Goal: Information Seeking & Learning: Learn about a topic

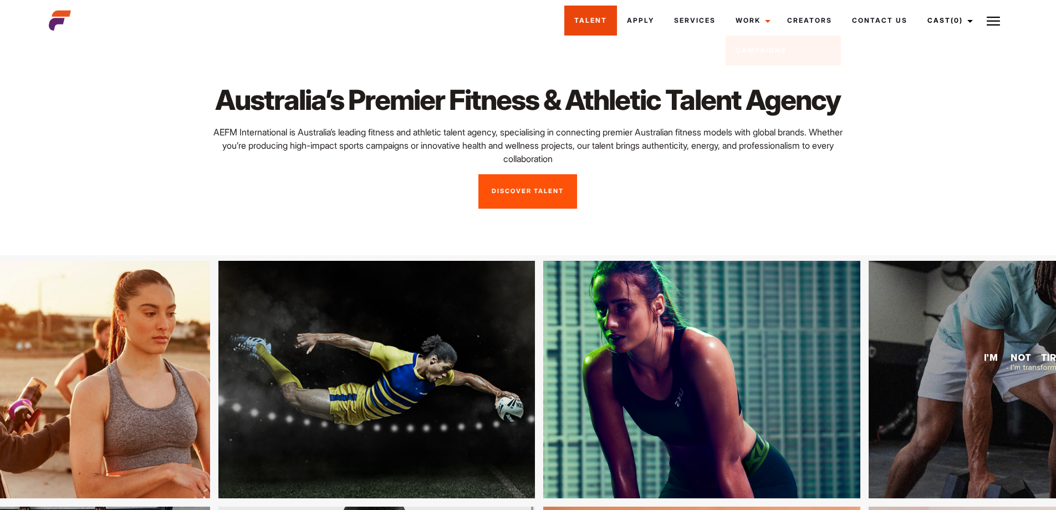
click at [583, 21] on link "Talent" at bounding box center [591, 21] width 53 height 30
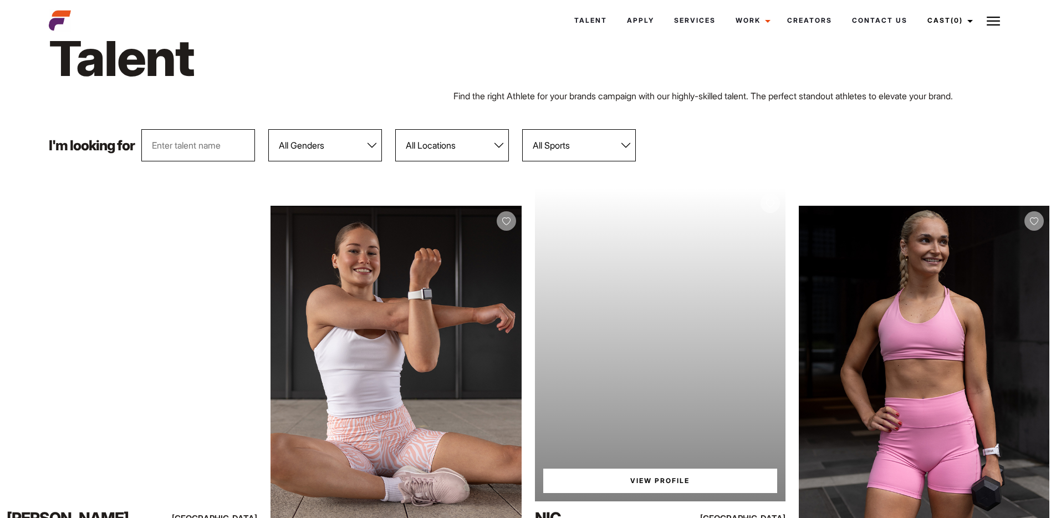
scroll to position [203, 0]
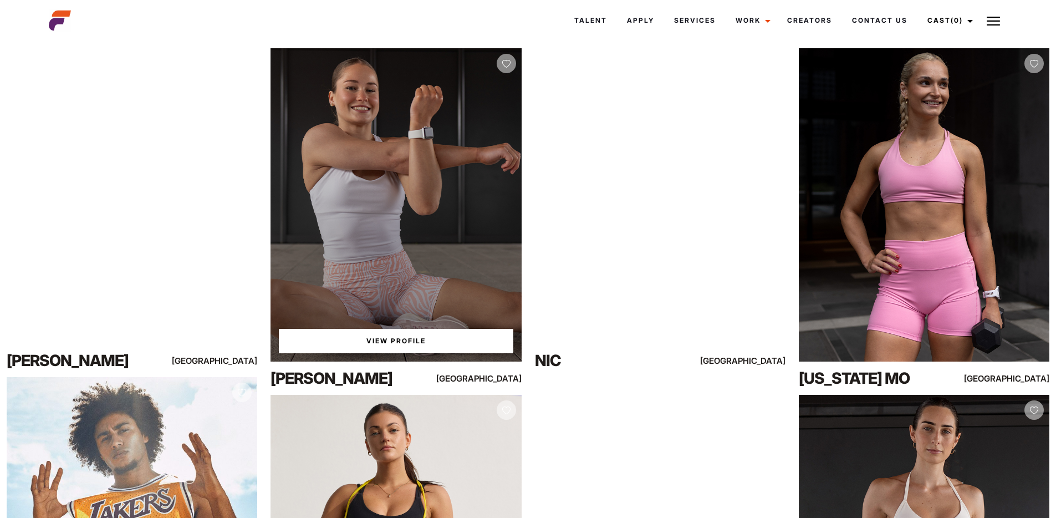
click at [438, 78] on div "View Profile" at bounding box center [396, 204] width 251 height 313
click at [378, 345] on link "View Profile" at bounding box center [396, 341] width 234 height 24
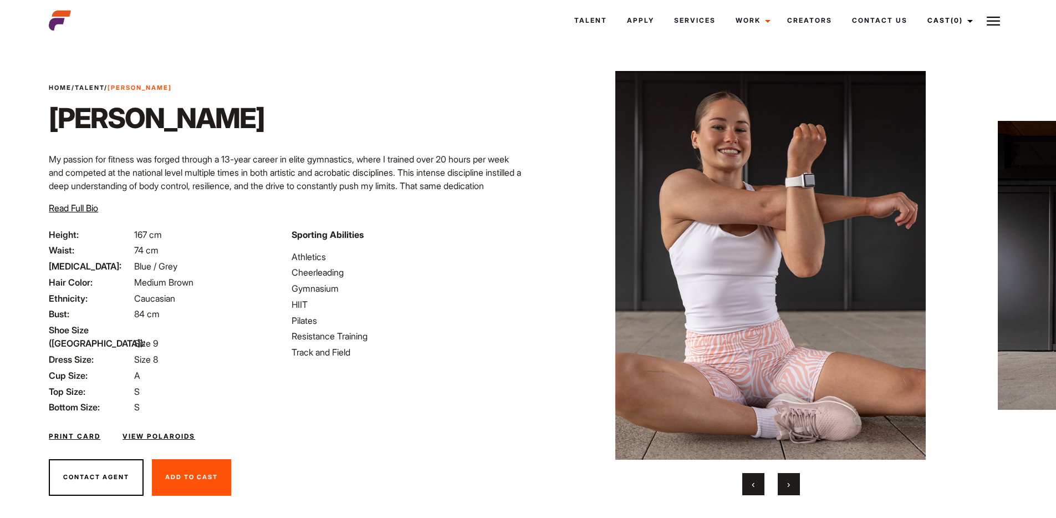
click at [789, 487] on span "›" at bounding box center [788, 484] width 3 height 11
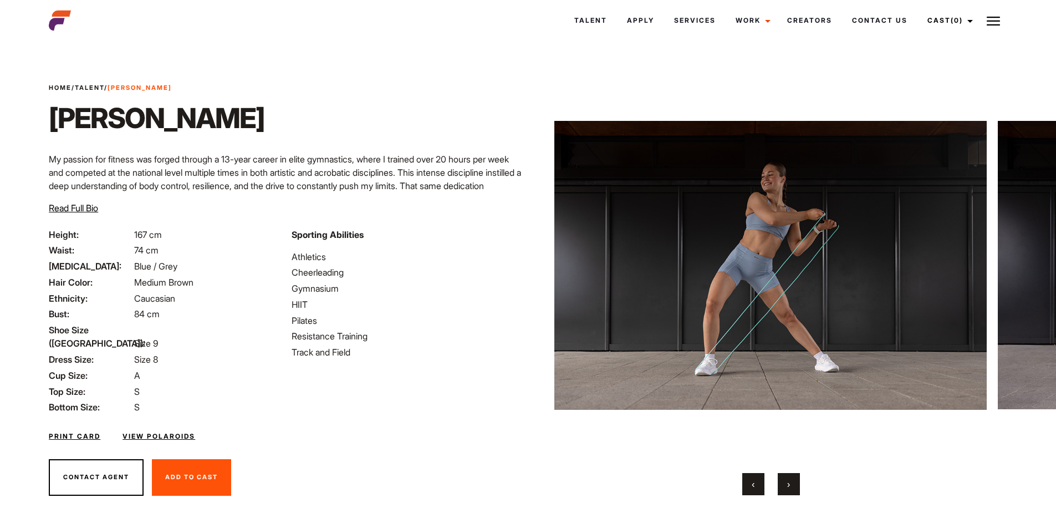
click at [786, 485] on button "›" at bounding box center [789, 484] width 22 height 22
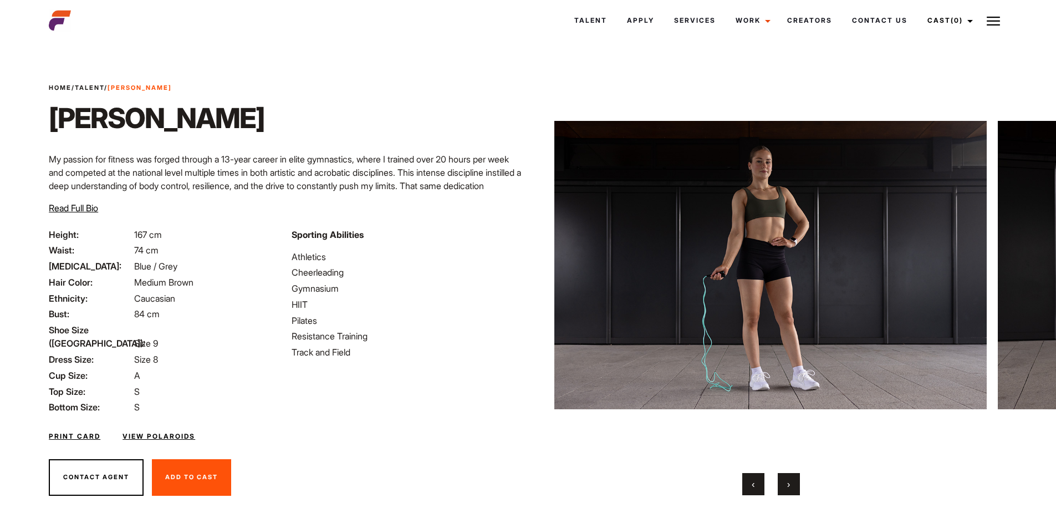
click at [786, 484] on button "›" at bounding box center [789, 484] width 22 height 22
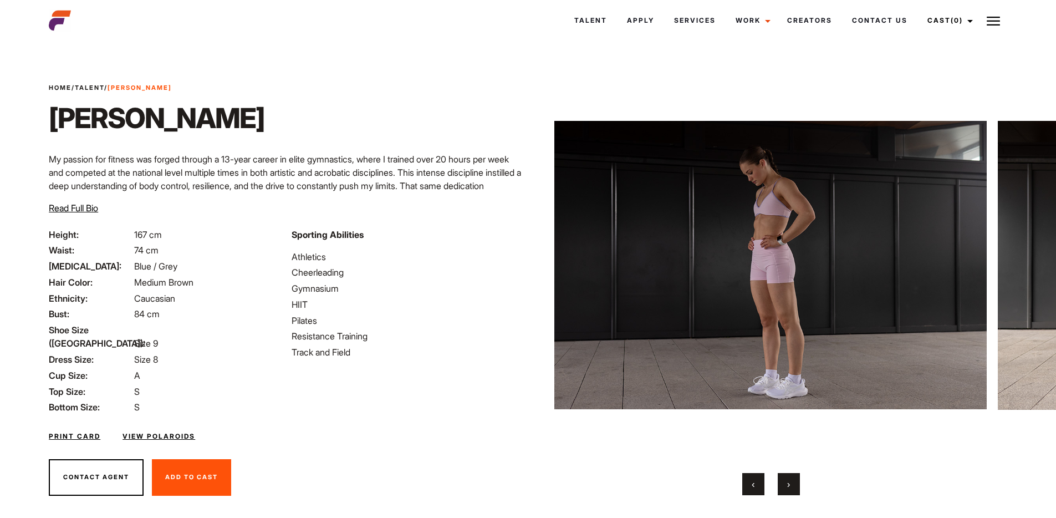
click at [790, 485] on span "›" at bounding box center [788, 484] width 3 height 11
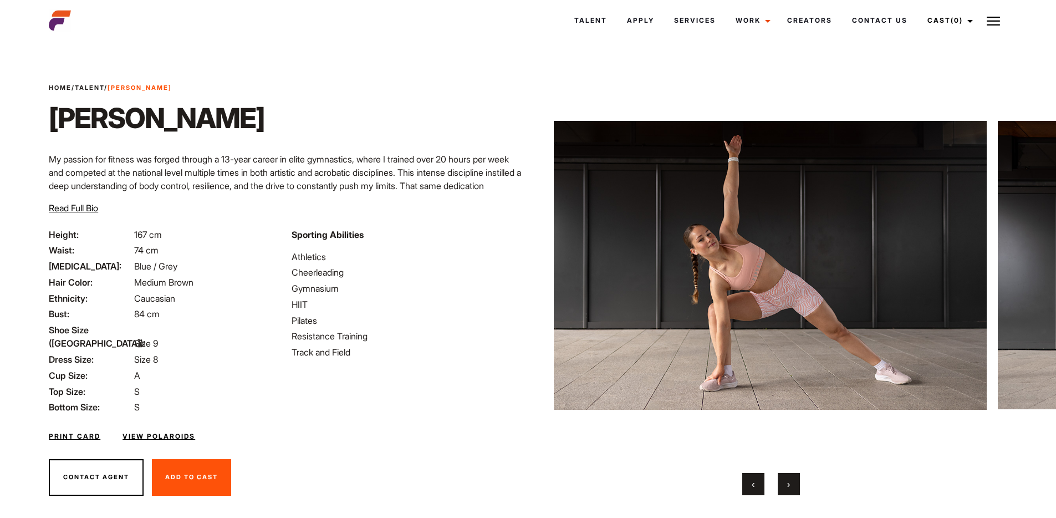
click at [790, 485] on span "›" at bounding box center [788, 484] width 3 height 11
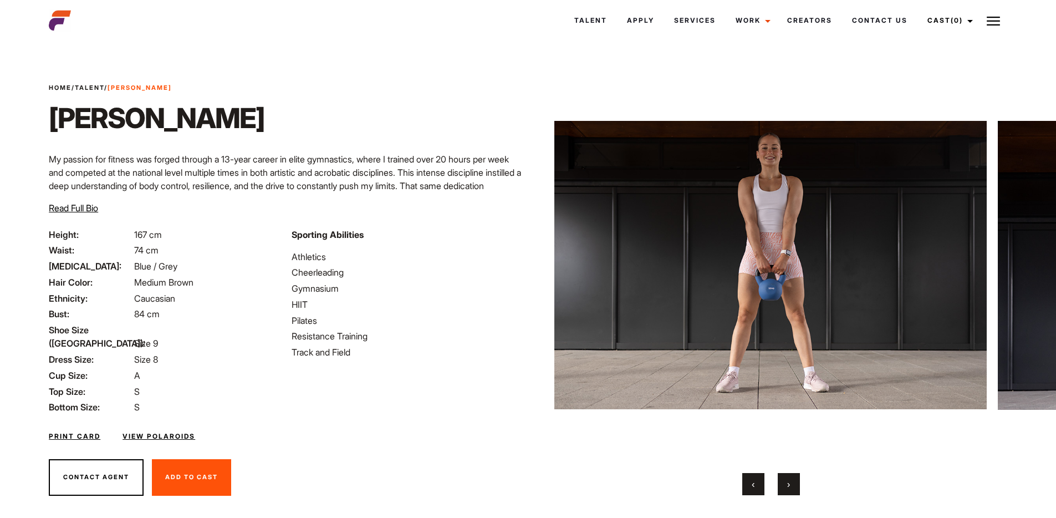
click at [790, 485] on span "›" at bounding box center [788, 484] width 3 height 11
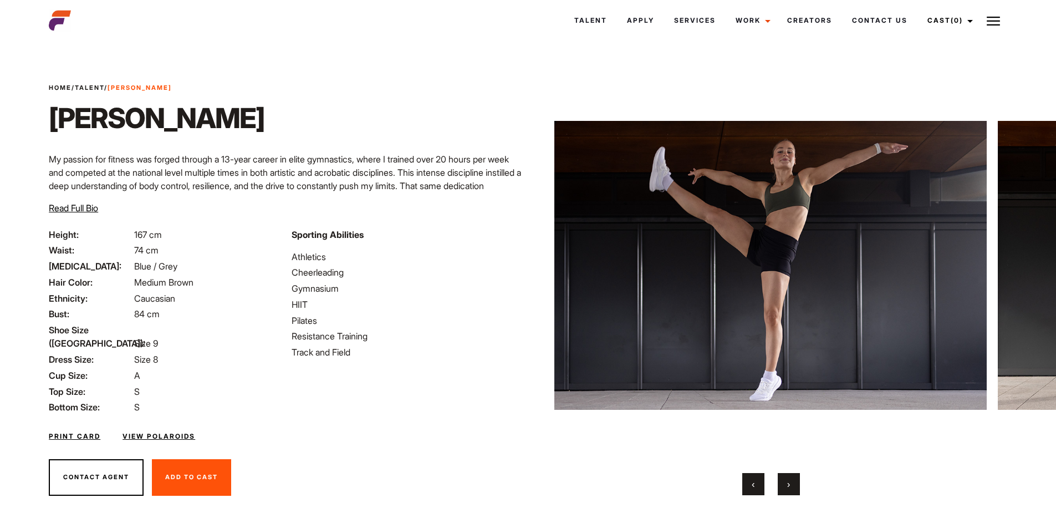
click at [790, 485] on span "›" at bounding box center [788, 484] width 3 height 11
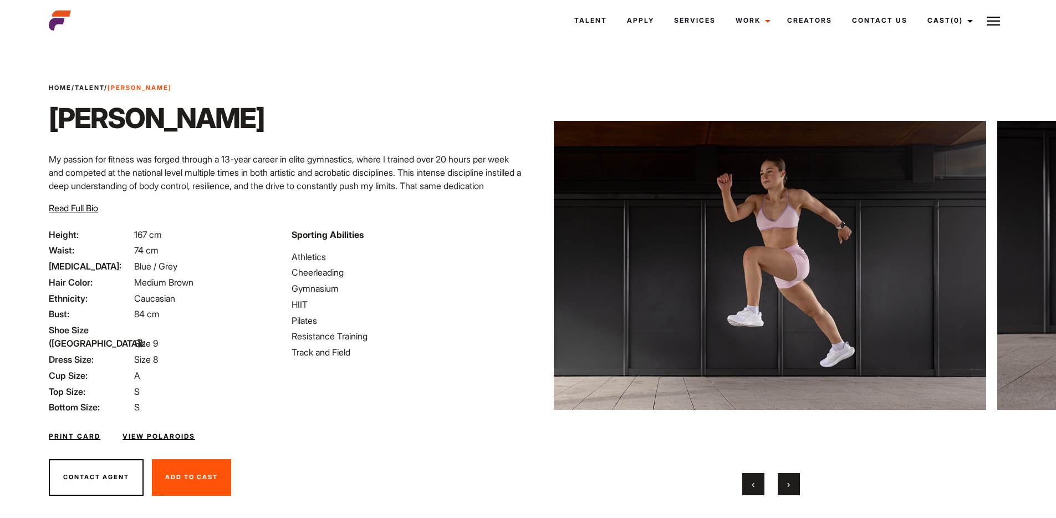
click at [790, 488] on span "›" at bounding box center [788, 484] width 3 height 11
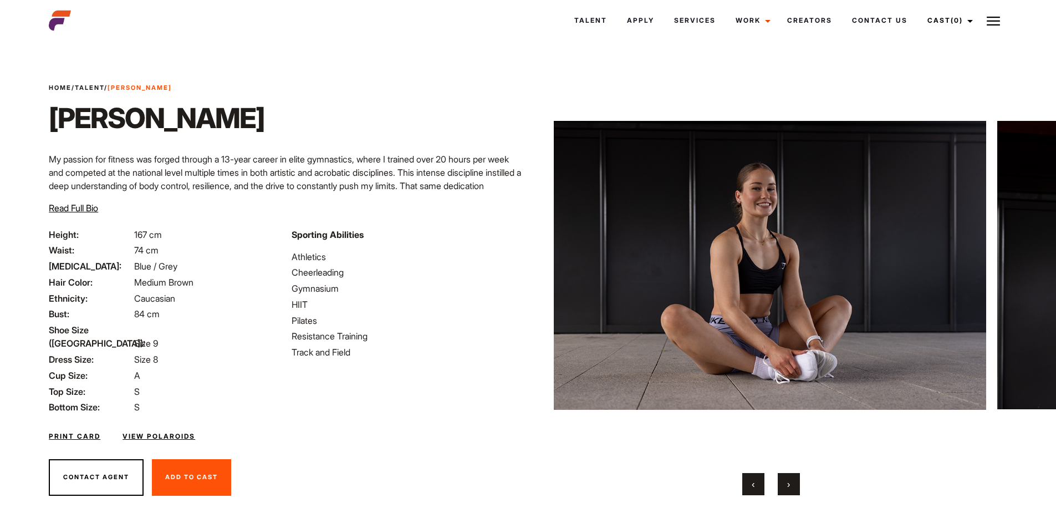
click at [790, 487] on span "›" at bounding box center [788, 484] width 3 height 11
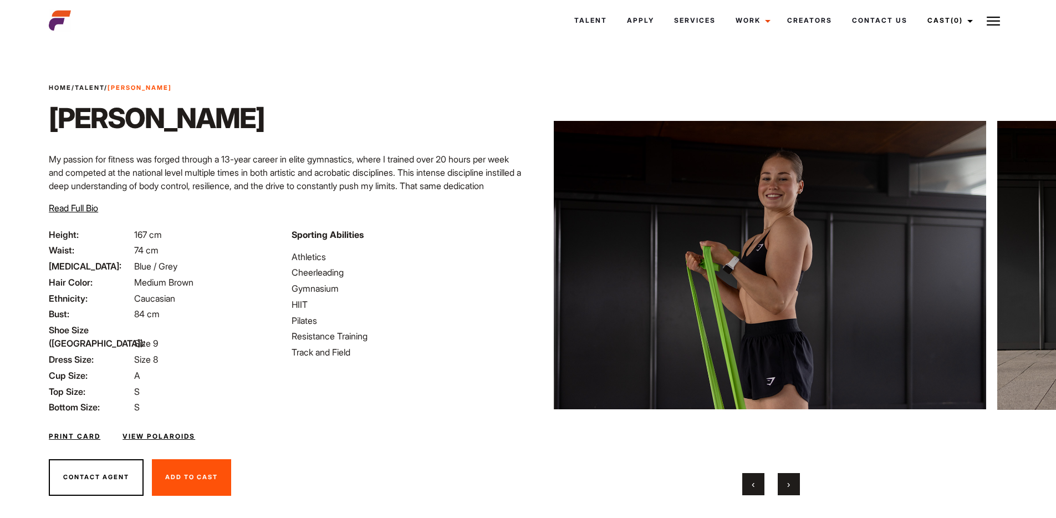
click at [790, 487] on span "›" at bounding box center [788, 484] width 3 height 11
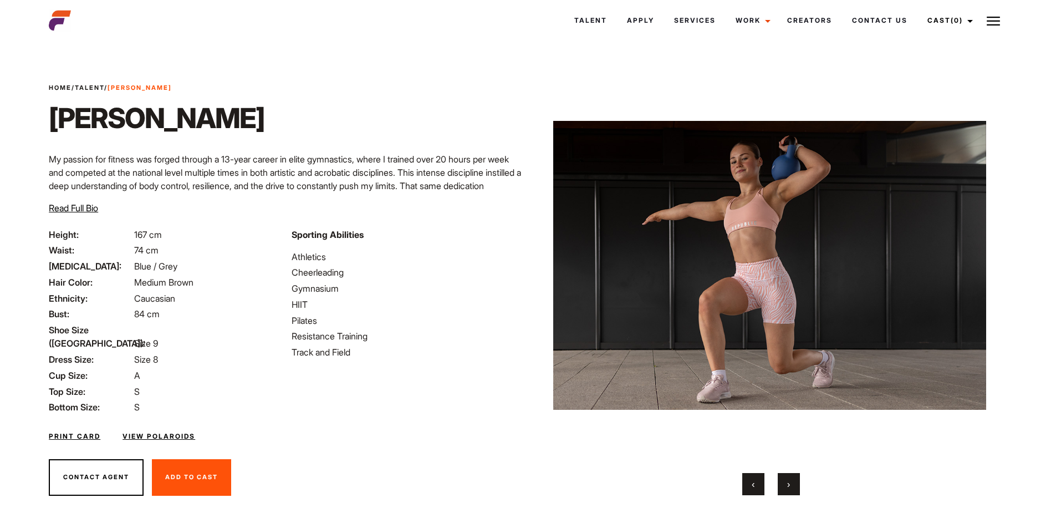
click at [781, 479] on button "›" at bounding box center [789, 484] width 22 height 22
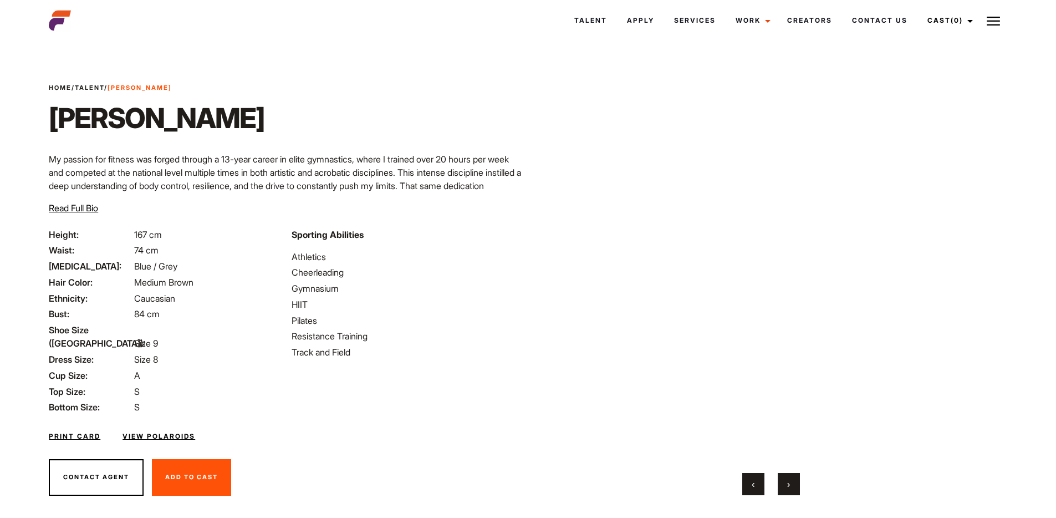
click at [784, 479] on button "›" at bounding box center [789, 484] width 22 height 22
click at [800, 487] on button "›" at bounding box center [789, 484] width 22 height 22
click at [791, 487] on button "›" at bounding box center [789, 484] width 22 height 22
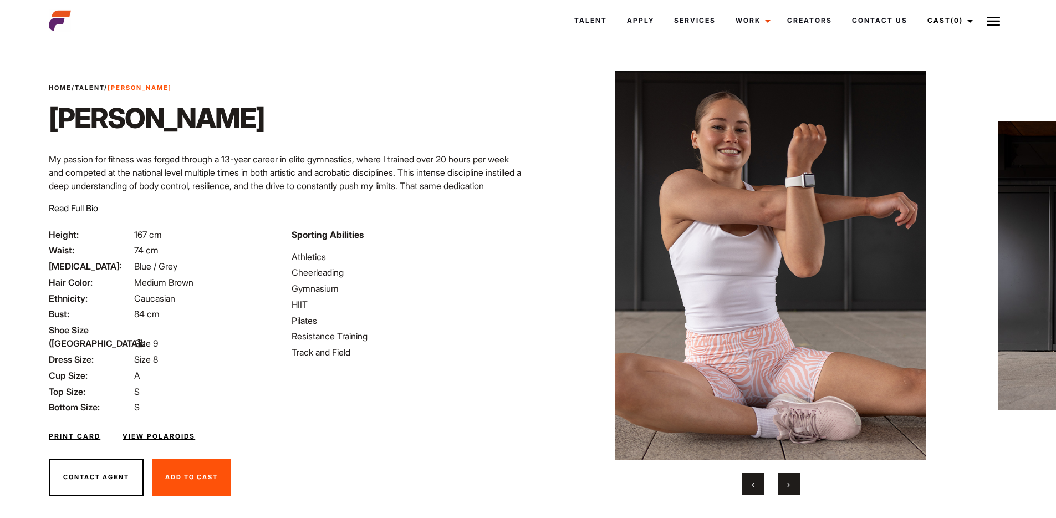
click at [783, 482] on button "›" at bounding box center [789, 484] width 22 height 22
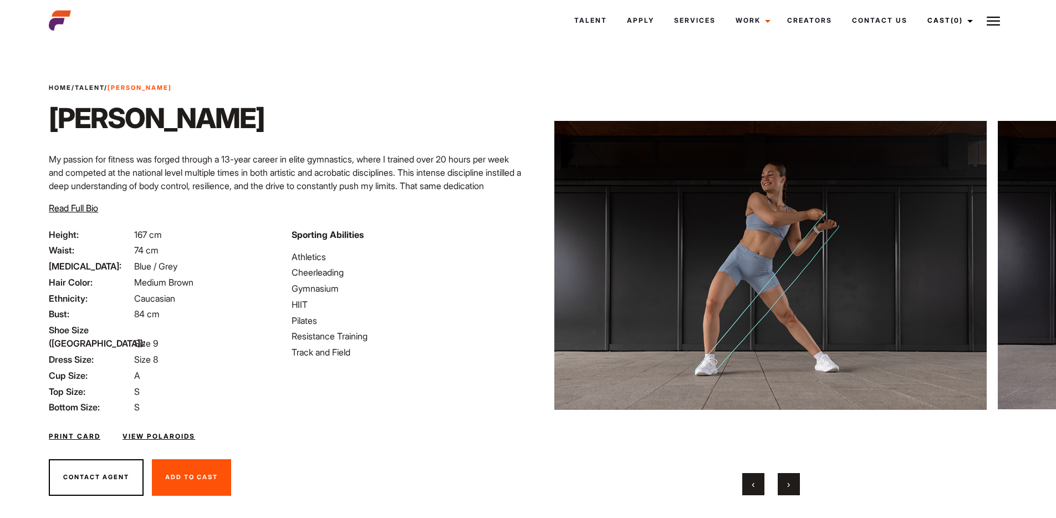
click at [783, 487] on button "›" at bounding box center [789, 484] width 22 height 22
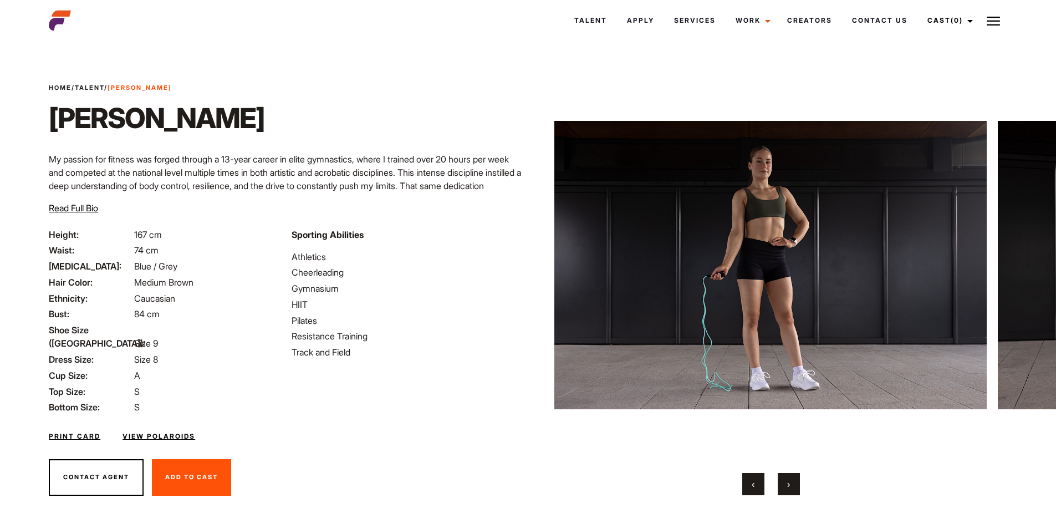
click at [754, 484] on span "‹" at bounding box center [753, 484] width 3 height 11
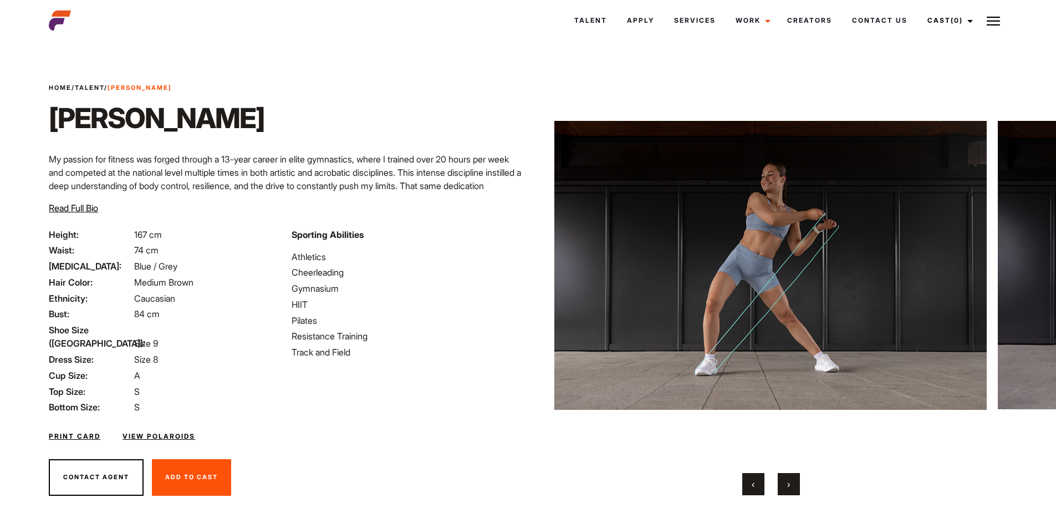
click at [754, 481] on span "‹" at bounding box center [753, 484] width 3 height 11
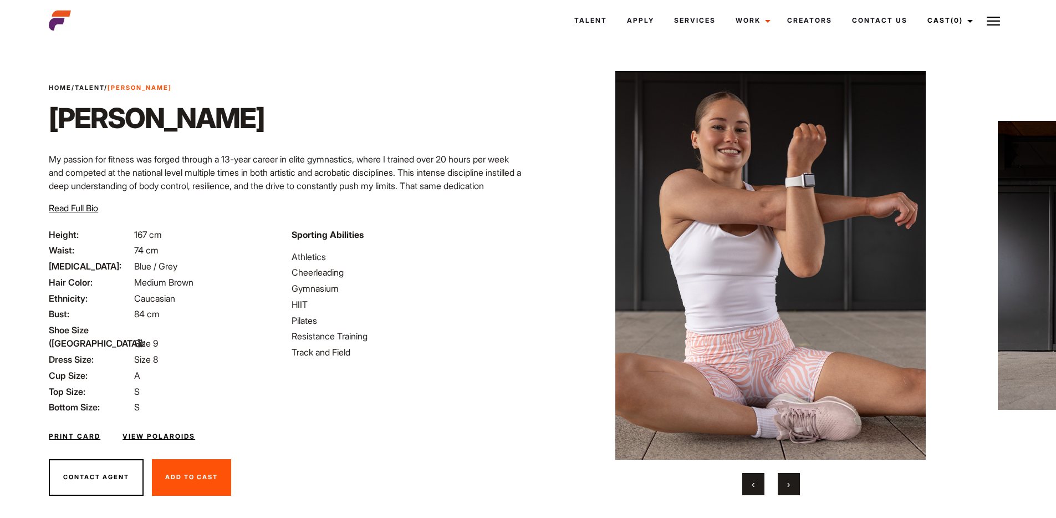
click at [794, 483] on button "›" at bounding box center [789, 484] width 22 height 22
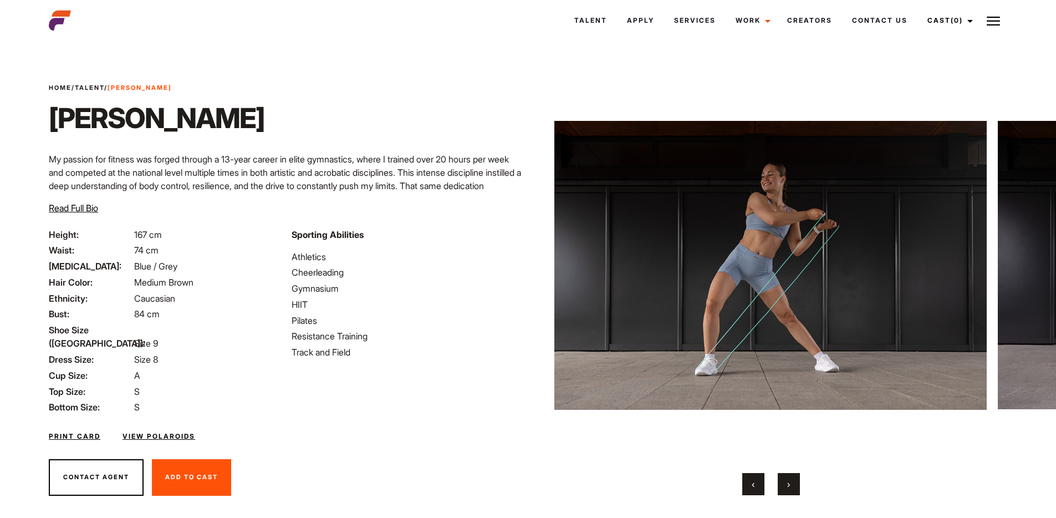
drag, startPoint x: 54, startPoint y: 156, endPoint x: 492, endPoint y: 284, distance: 457.0
click at [492, 284] on div "Home / Talent / Mia Ja Mia Ja My passion for fitness was forged through a 13-ye…" at bounding box center [285, 282] width 486 height 477
click at [190, 195] on div "Home / Talent / Mia Ja Mia Ja My passion for fitness was forged through a 13-ye…" at bounding box center [285, 155] width 486 height 145
click at [796, 482] on button "›" at bounding box center [789, 484] width 22 height 22
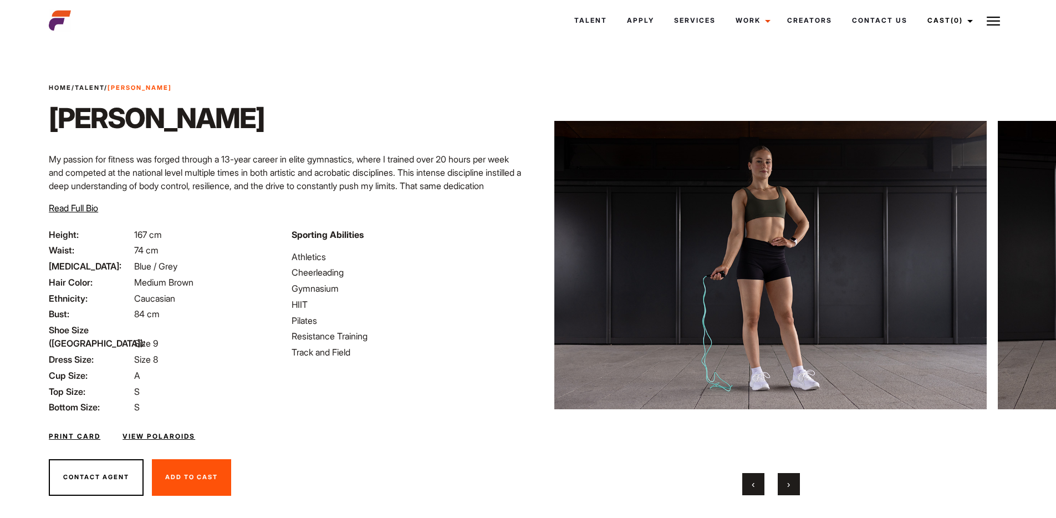
click at [795, 482] on button "›" at bounding box center [789, 484] width 22 height 22
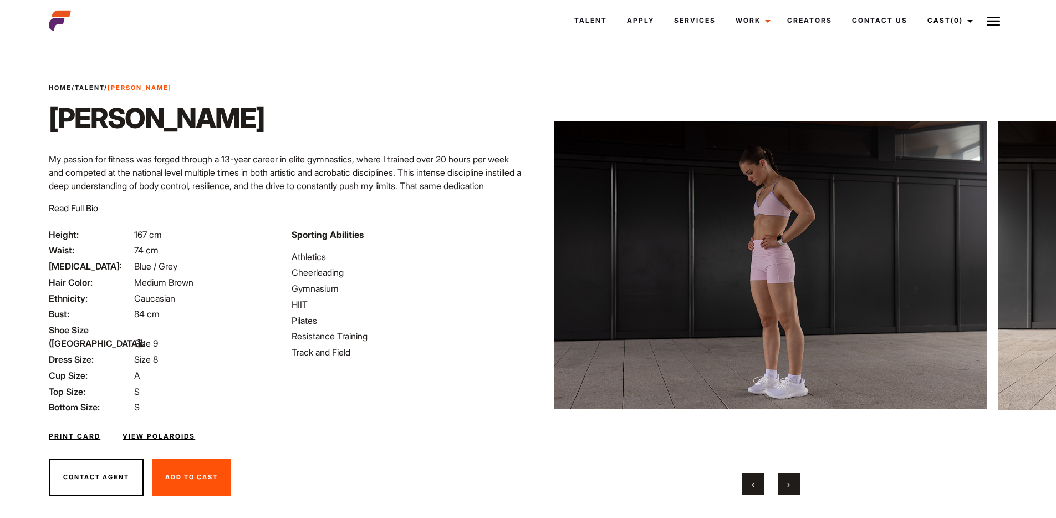
click at [760, 236] on img at bounding box center [771, 265] width 433 height 389
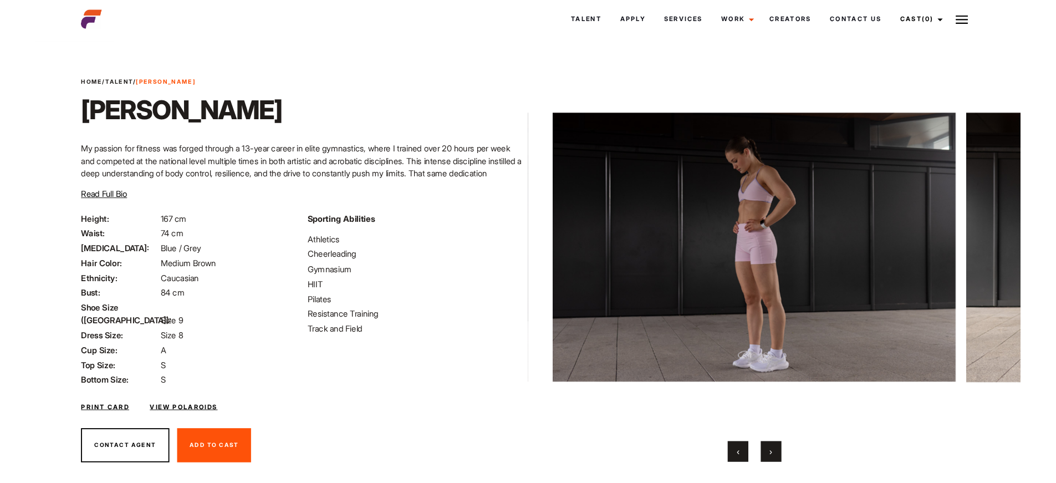
scroll to position [26, 0]
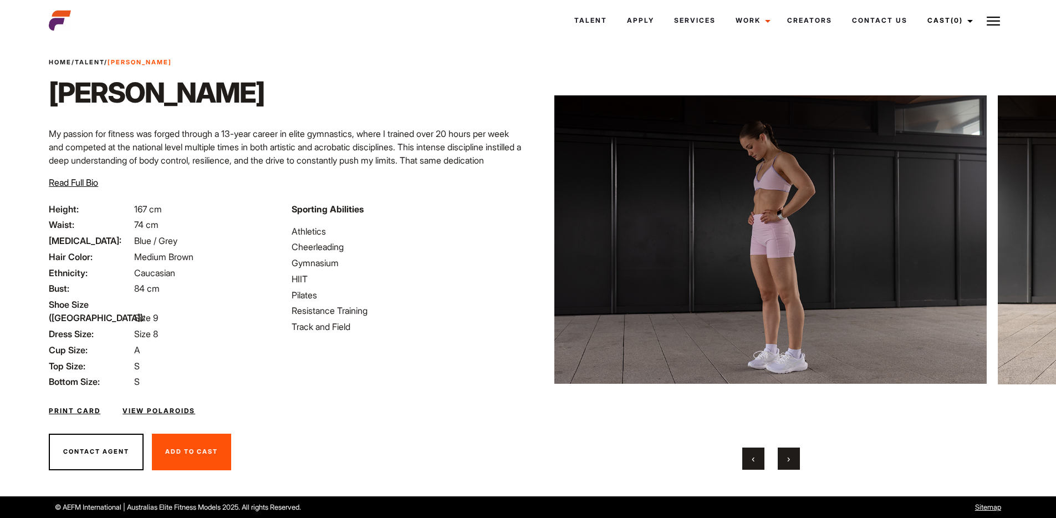
click at [750, 461] on button "‹" at bounding box center [754, 459] width 22 height 22
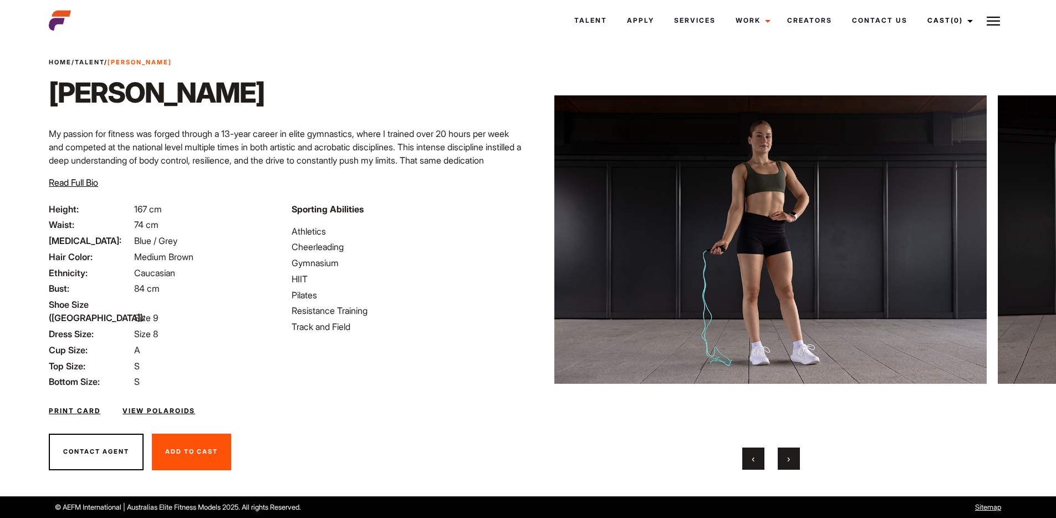
click at [749, 466] on button "‹" at bounding box center [754, 459] width 22 height 22
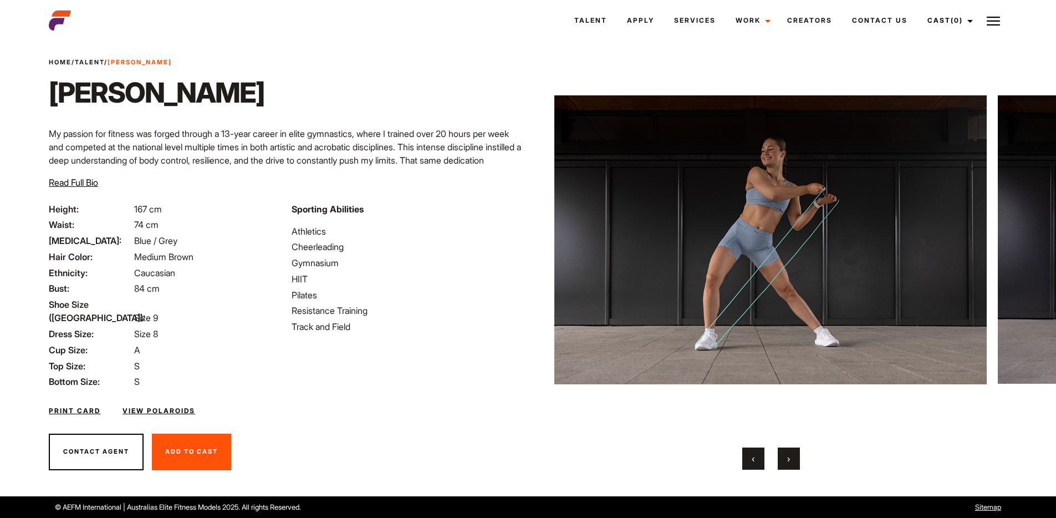
click at [752, 459] on span "‹" at bounding box center [753, 458] width 3 height 11
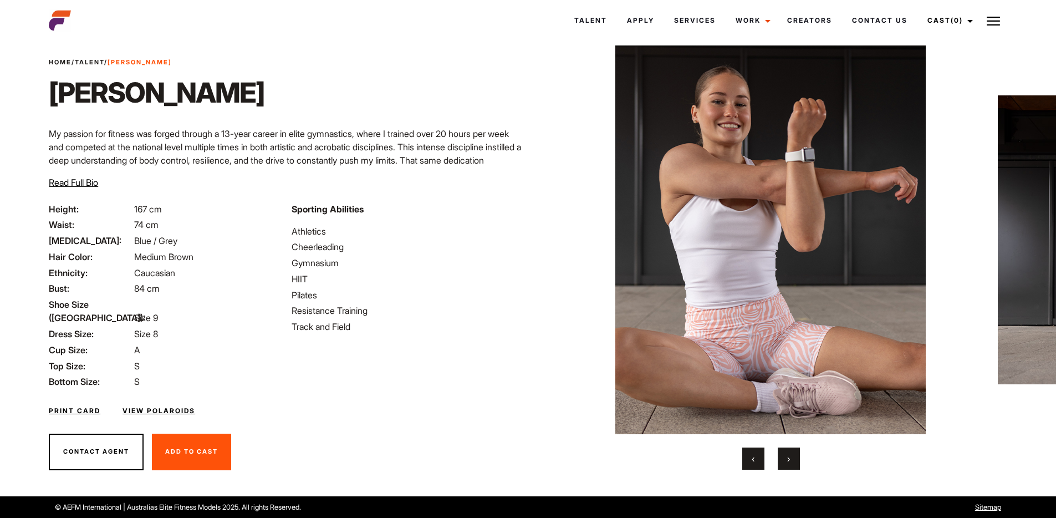
click at [784, 466] on button "›" at bounding box center [789, 459] width 22 height 22
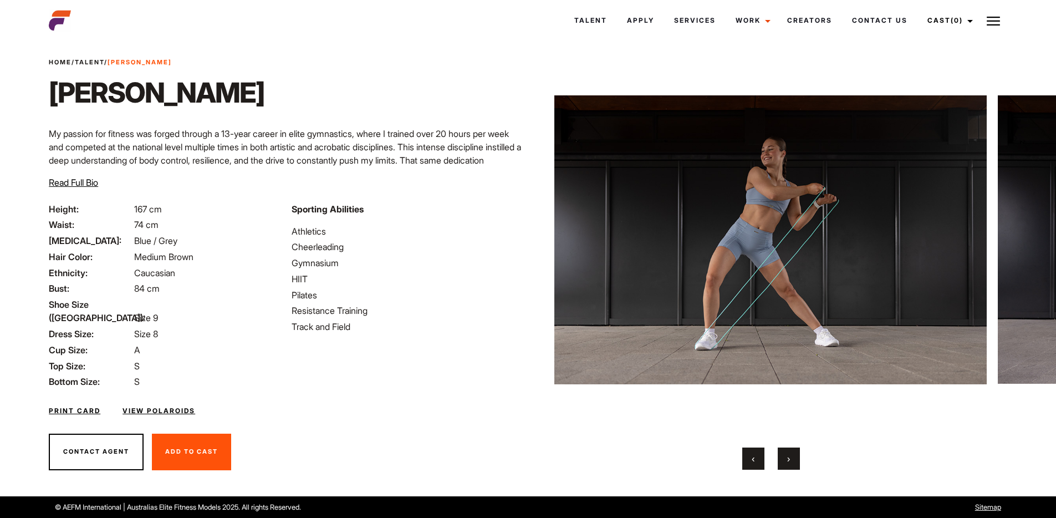
click at [785, 451] on button "›" at bounding box center [789, 459] width 22 height 22
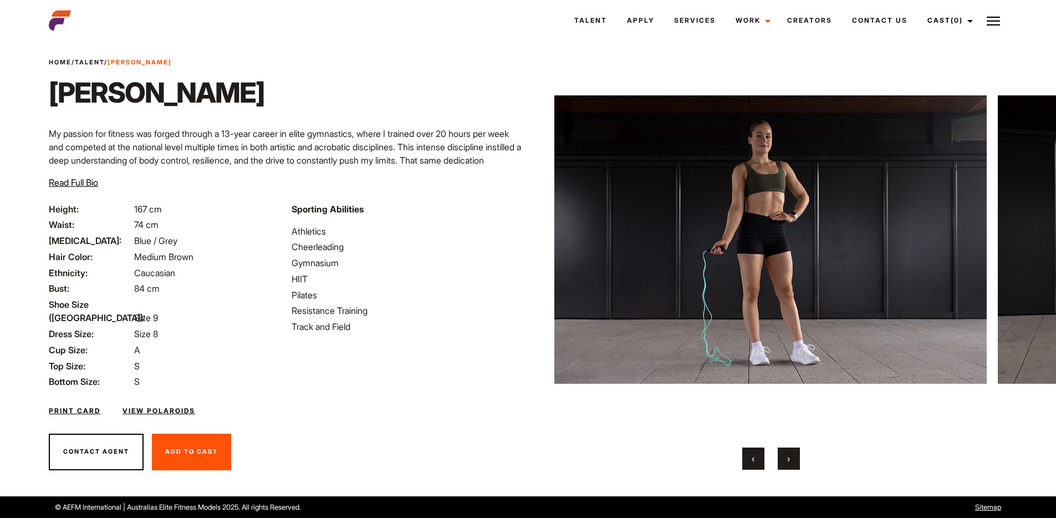
click at [790, 455] on span "›" at bounding box center [788, 458] width 3 height 11
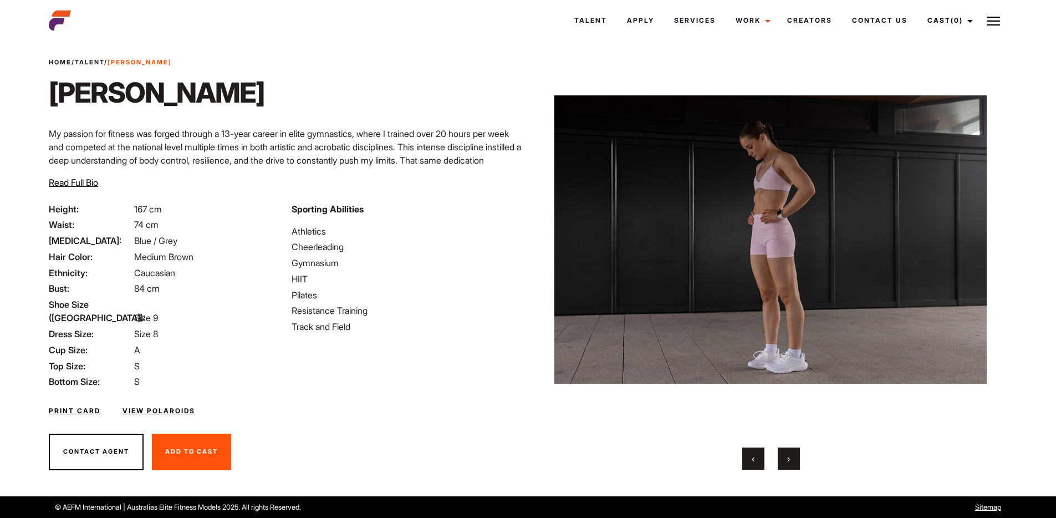
drag, startPoint x: 343, startPoint y: 138, endPoint x: 374, endPoint y: 150, distance: 33.1
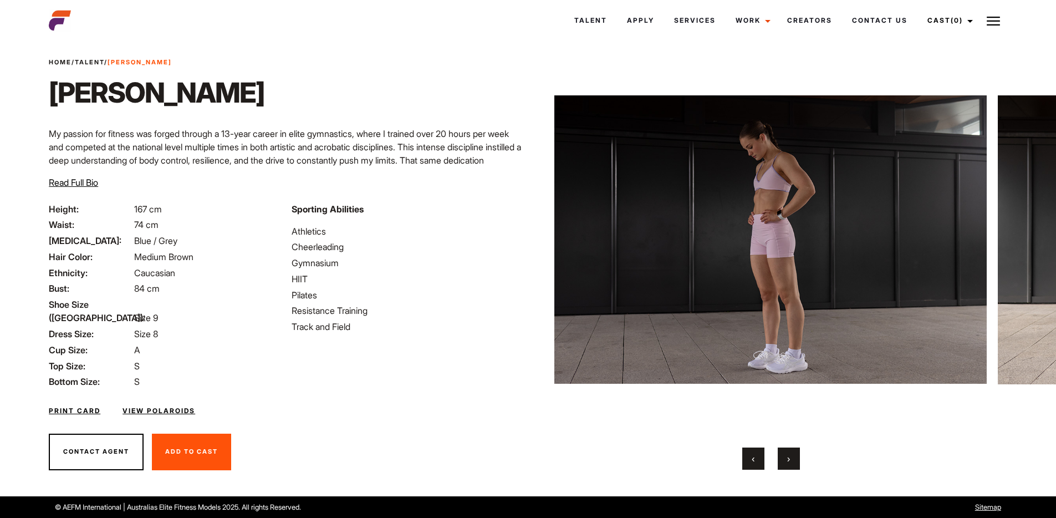
click at [355, 139] on p "My passion for fitness was forged through a 13-year career in elite gymnastics,…" at bounding box center [285, 167] width 472 height 80
click at [788, 461] on span "›" at bounding box center [788, 458] width 3 height 11
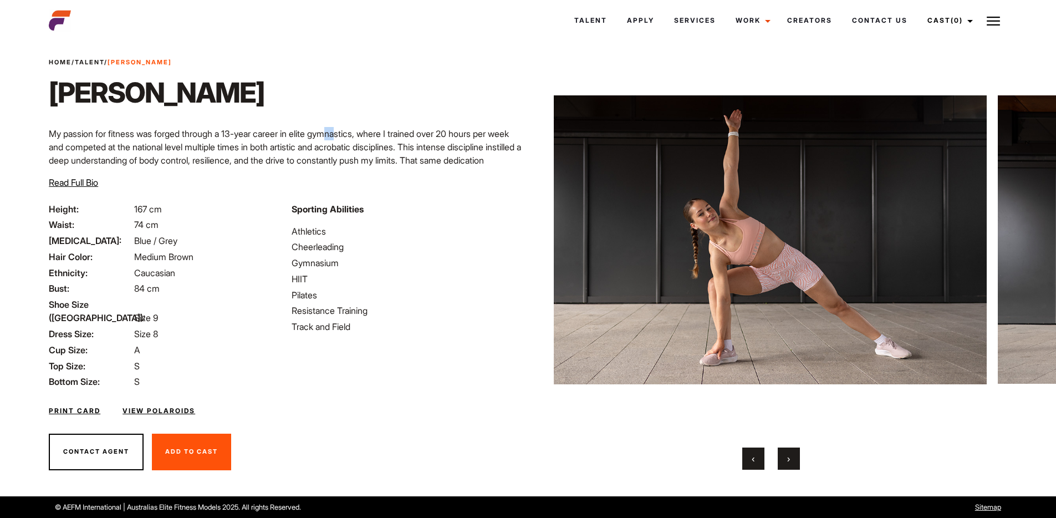
click at [789, 466] on button "›" at bounding box center [789, 459] width 22 height 22
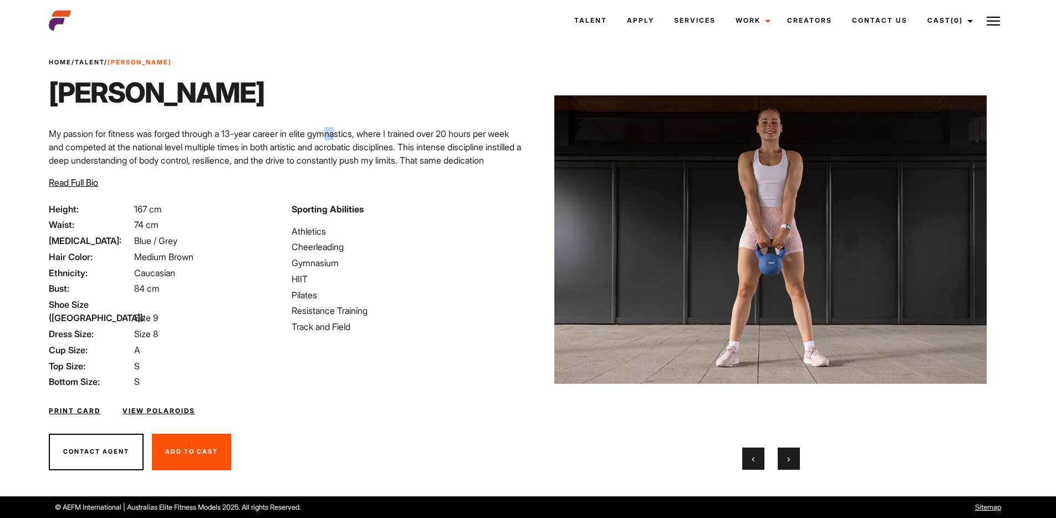
click at [787, 465] on button "›" at bounding box center [789, 459] width 22 height 22
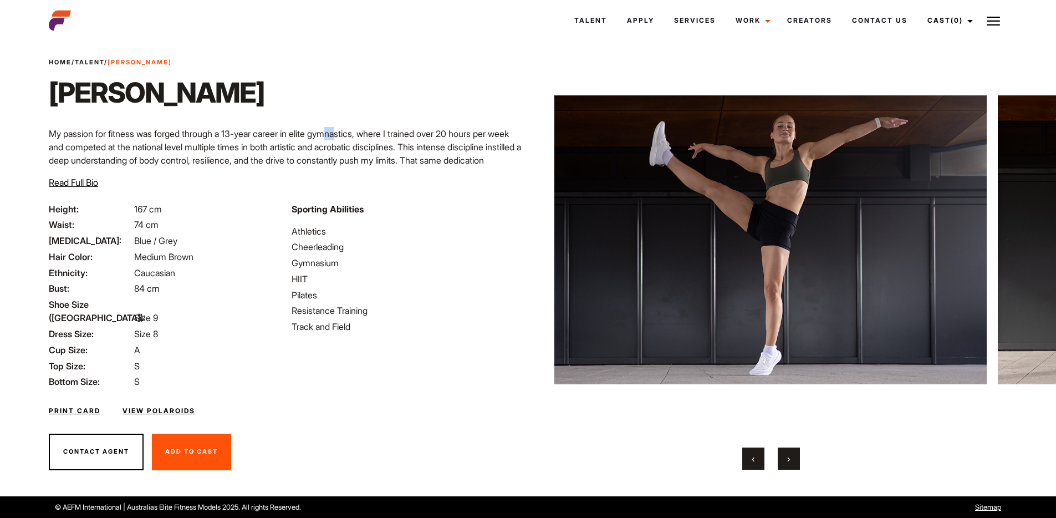
click at [787, 465] on button "›" at bounding box center [789, 459] width 22 height 22
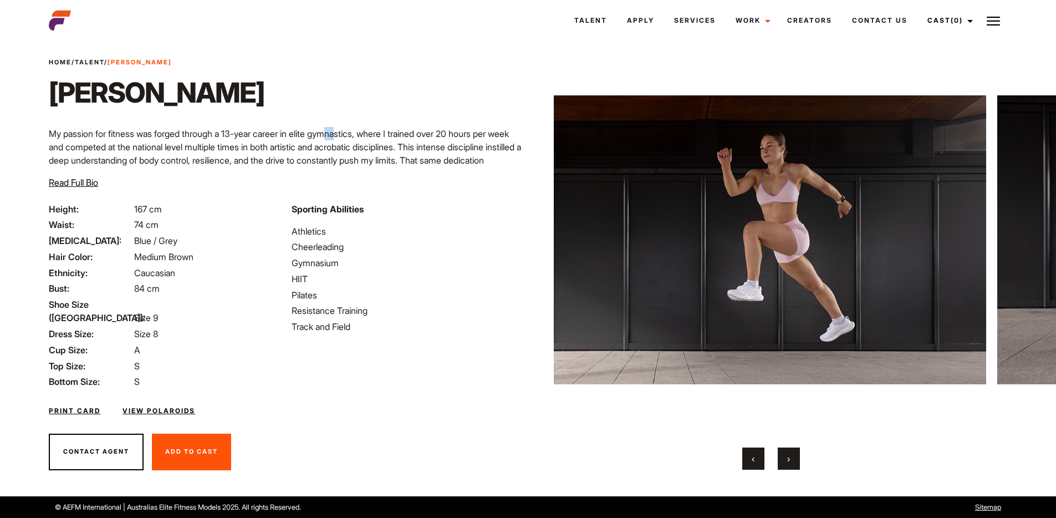
click at [787, 465] on button "›" at bounding box center [789, 459] width 22 height 22
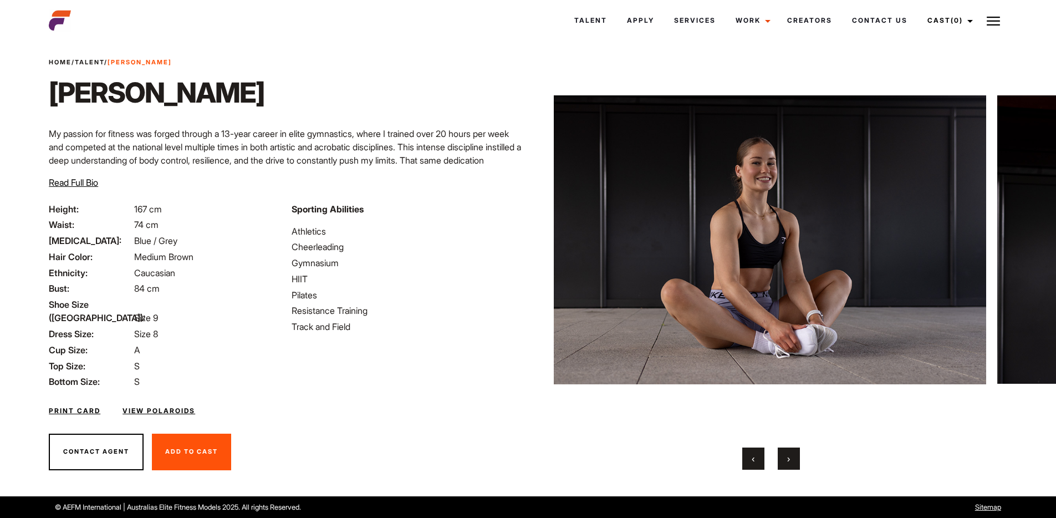
click at [166, 406] on link "View Polaroids" at bounding box center [159, 411] width 73 height 10
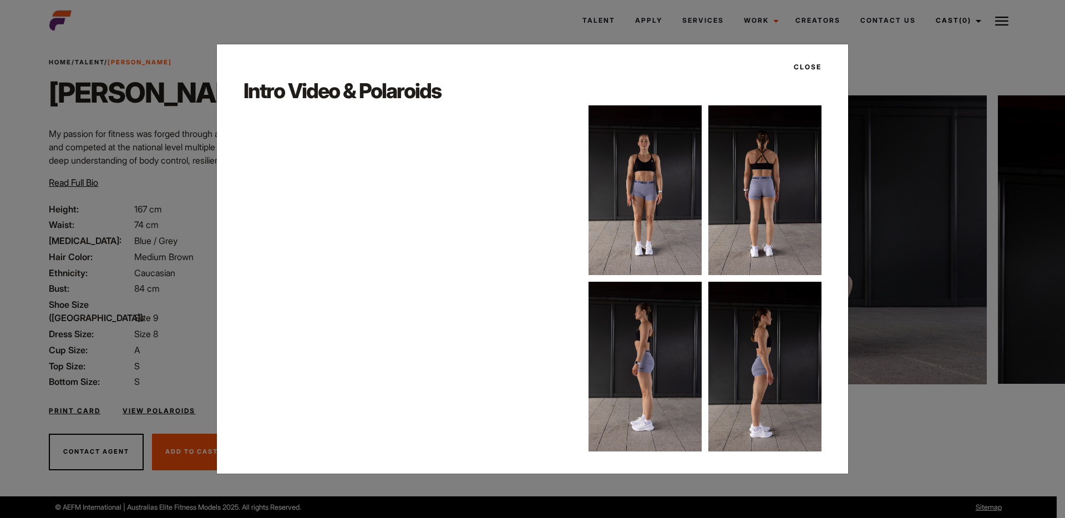
click at [667, 187] on img at bounding box center [644, 190] width 113 height 170
click at [647, 160] on img at bounding box center [644, 190] width 113 height 170
click at [795, 69] on button "Close" at bounding box center [804, 67] width 34 height 19
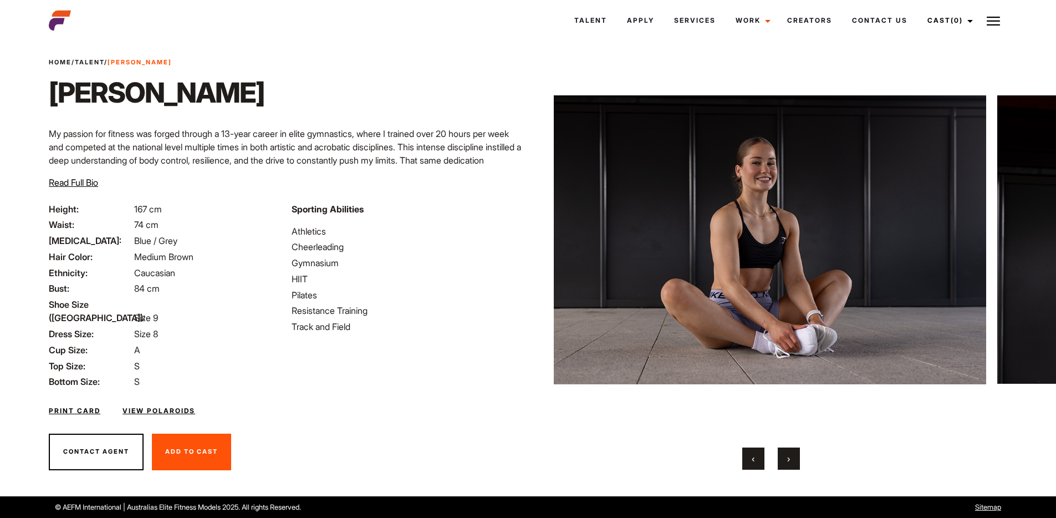
click at [52, 389] on div "Print Card View Polaroids" at bounding box center [285, 404] width 486 height 32
click at [58, 406] on link "Print Card" at bounding box center [75, 411] width 52 height 10
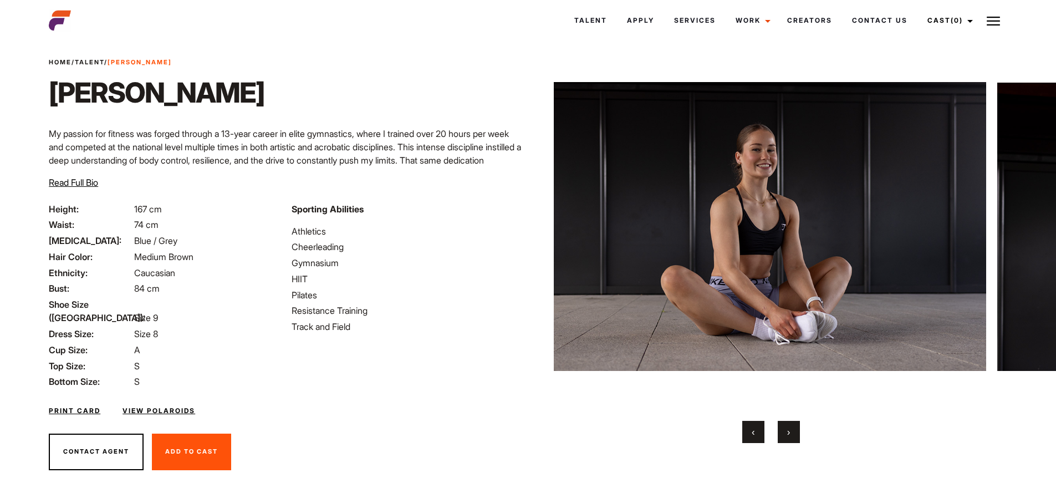
click at [787, 439] on button "›" at bounding box center [789, 432] width 22 height 22
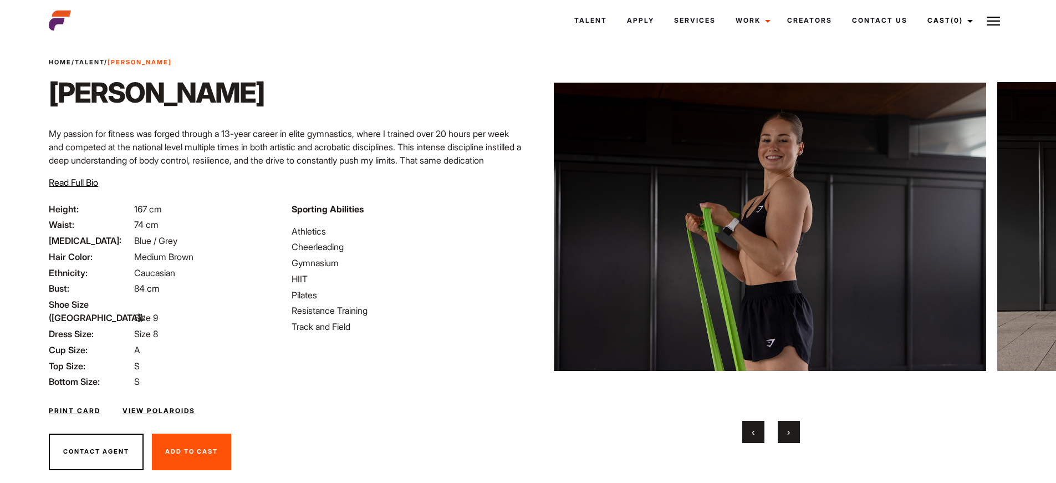
click at [788, 438] on button "›" at bounding box center [789, 432] width 22 height 22
